Goal: Transaction & Acquisition: Purchase product/service

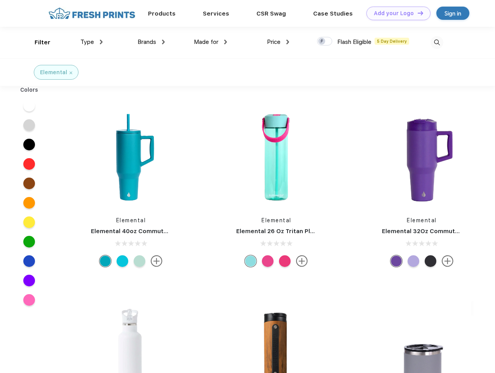
click at [396, 13] on link "Add your Logo Design Tool" at bounding box center [399, 14] width 64 height 14
click at [0, 0] on div "Design Tool" at bounding box center [0, 0] width 0 height 0
click at [417, 13] on link "Add your Logo Design Tool" at bounding box center [399, 14] width 64 height 14
click at [37, 42] on div "Filter" at bounding box center [43, 42] width 16 height 9
click at [92, 42] on span "Type" at bounding box center [87, 41] width 14 height 7
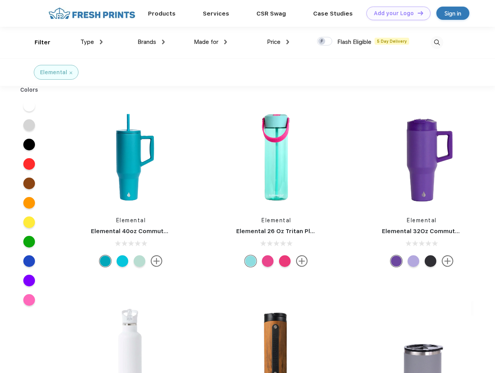
click at [151, 42] on span "Brands" at bounding box center [147, 41] width 19 height 7
click at [211, 42] on span "Made for" at bounding box center [206, 41] width 24 height 7
click at [278, 42] on span "Price" at bounding box center [274, 41] width 14 height 7
click at [325, 42] on div at bounding box center [324, 41] width 15 height 9
click at [322, 42] on input "checkbox" at bounding box center [319, 39] width 5 height 5
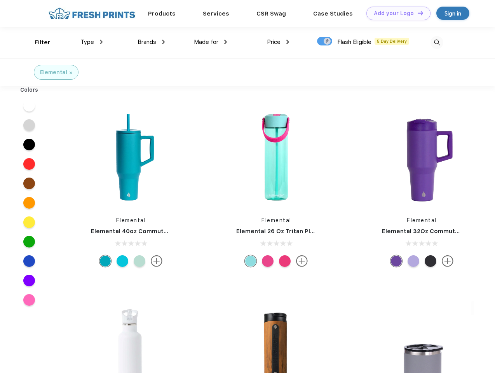
click at [437, 42] on img at bounding box center [437, 42] width 13 height 13
